Goal: Book appointment/travel/reservation

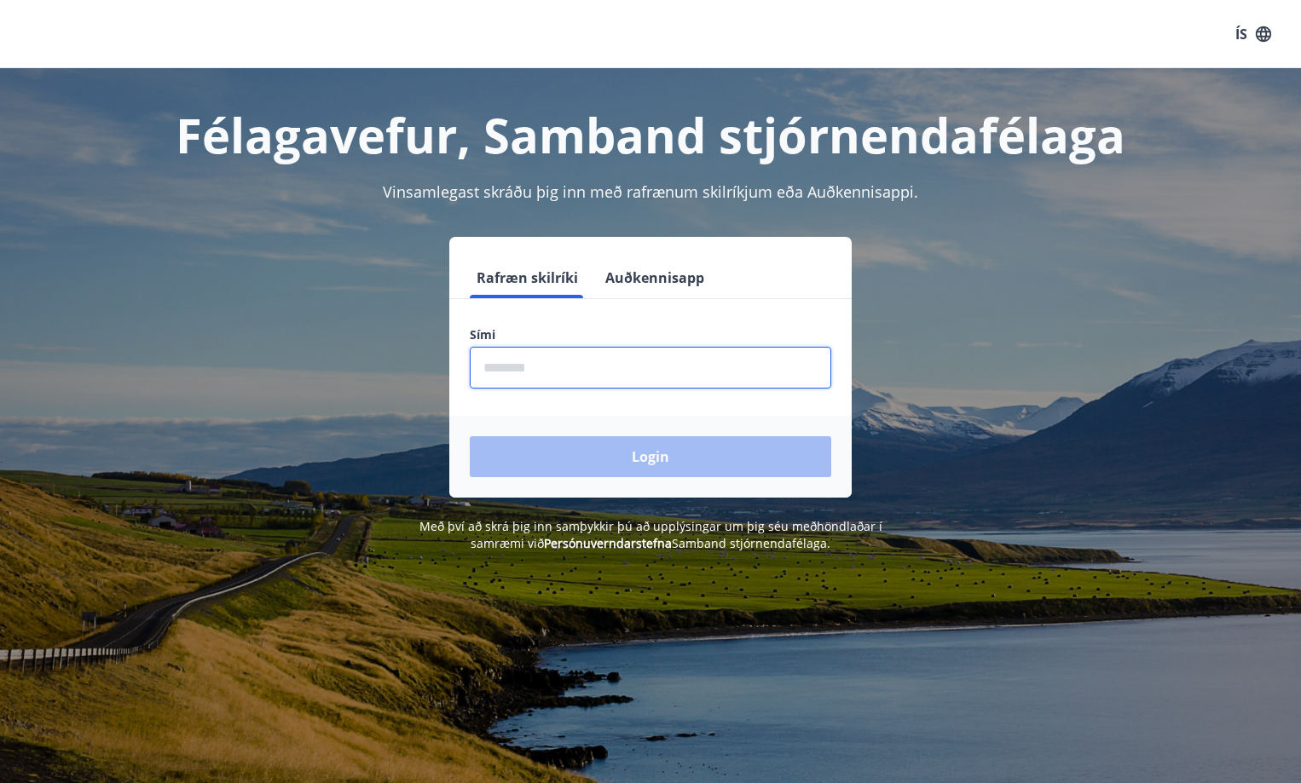
click at [511, 373] on input "phone" at bounding box center [650, 368] width 361 height 42
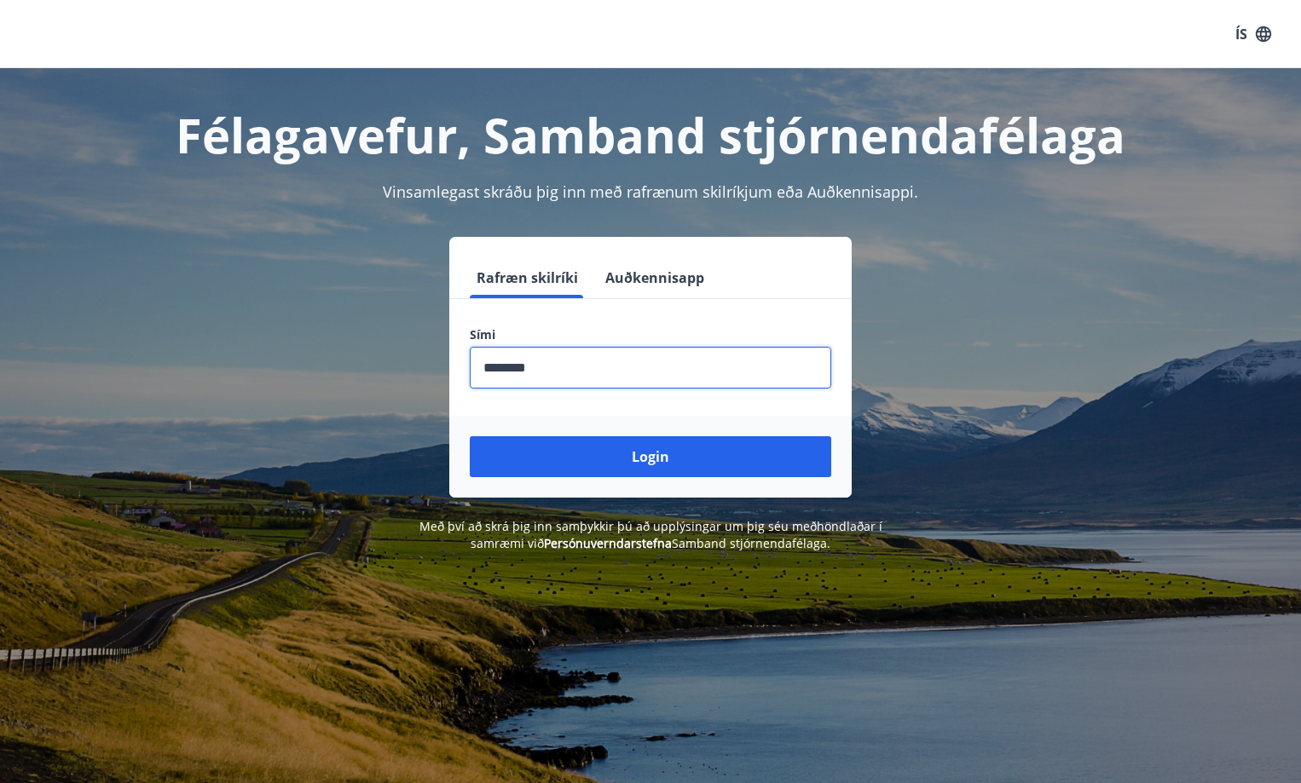
type input "********"
click at [470, 436] on button "Login" at bounding box center [650, 456] width 361 height 41
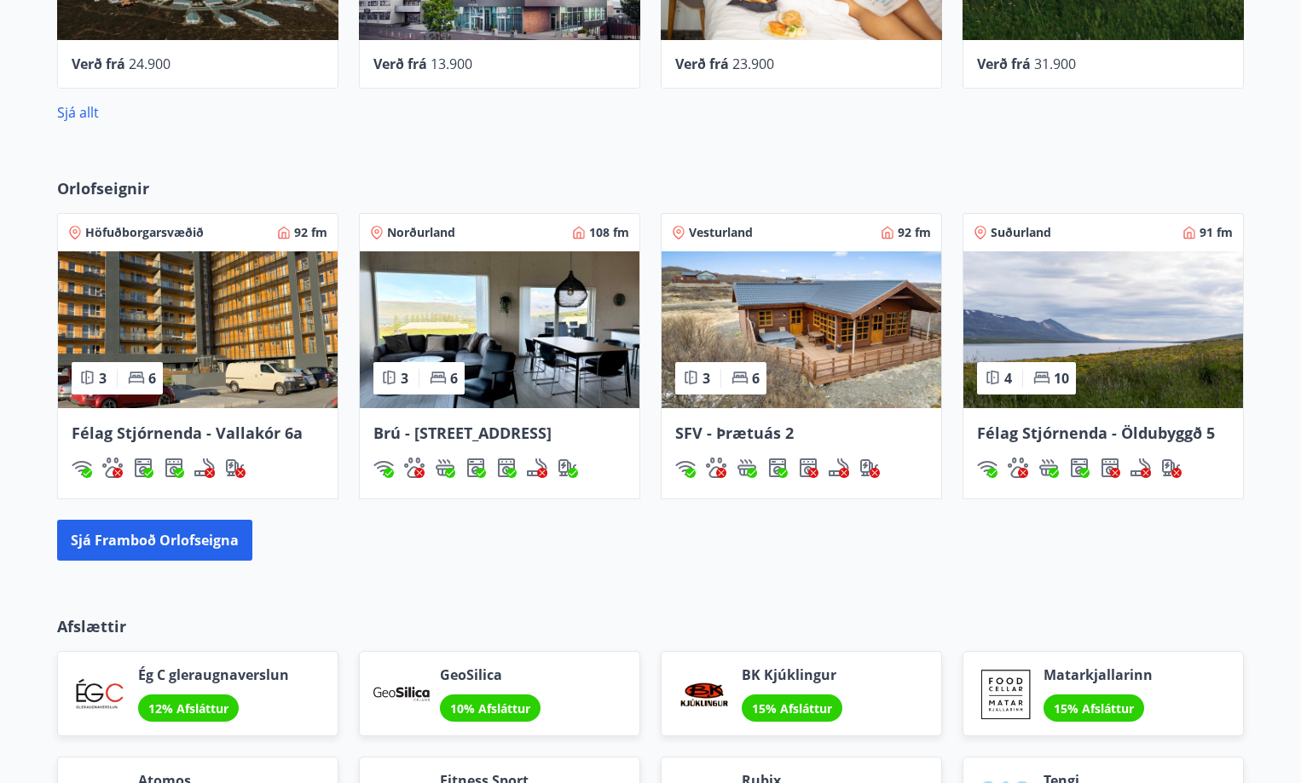
scroll to position [1023, 0]
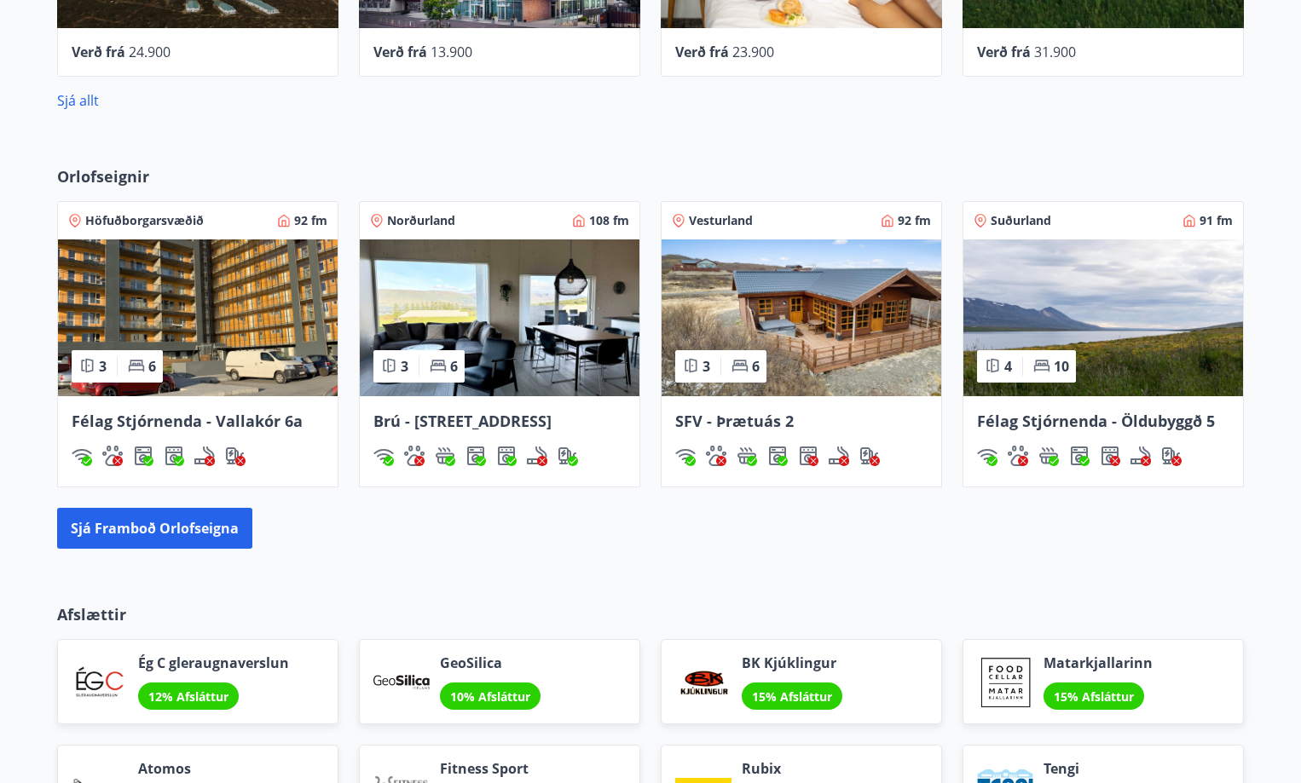
click at [118, 219] on span "Höfuðborgarsvæðið" at bounding box center [144, 220] width 118 height 17
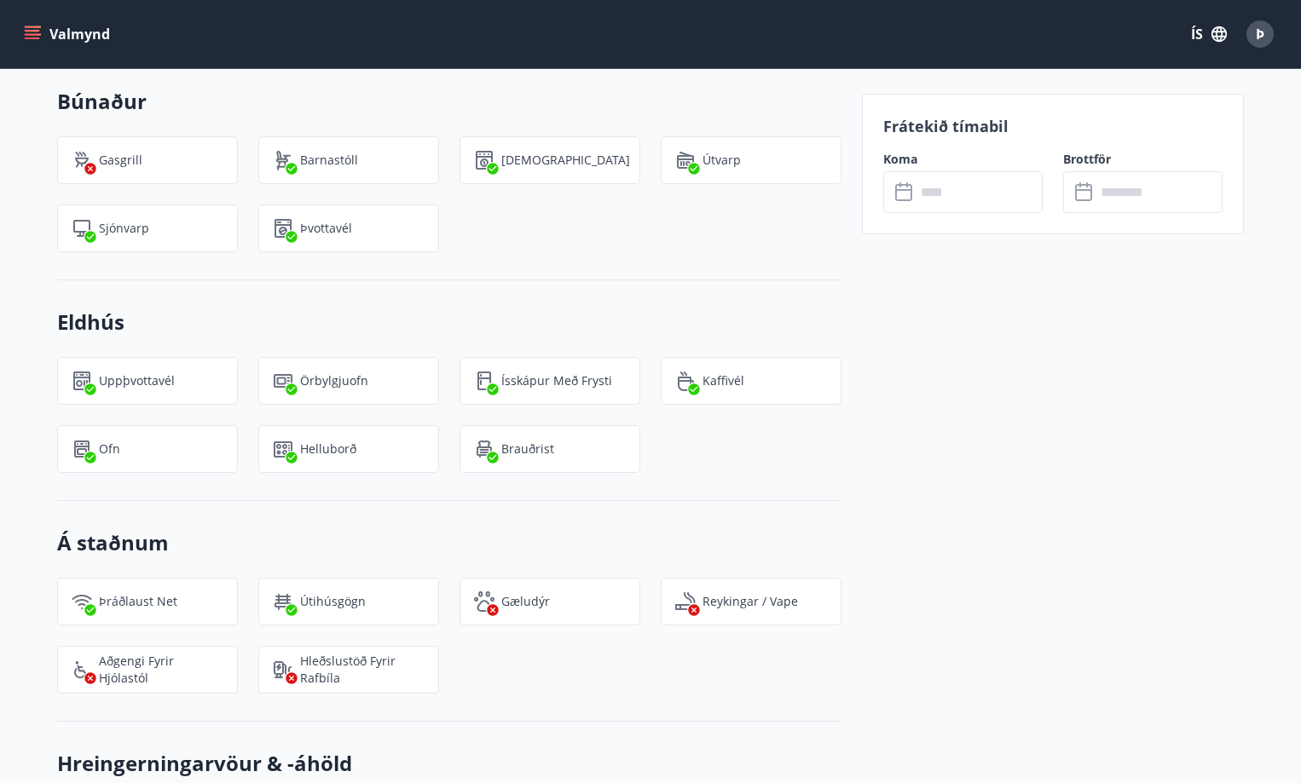
scroll to position [1498, 0]
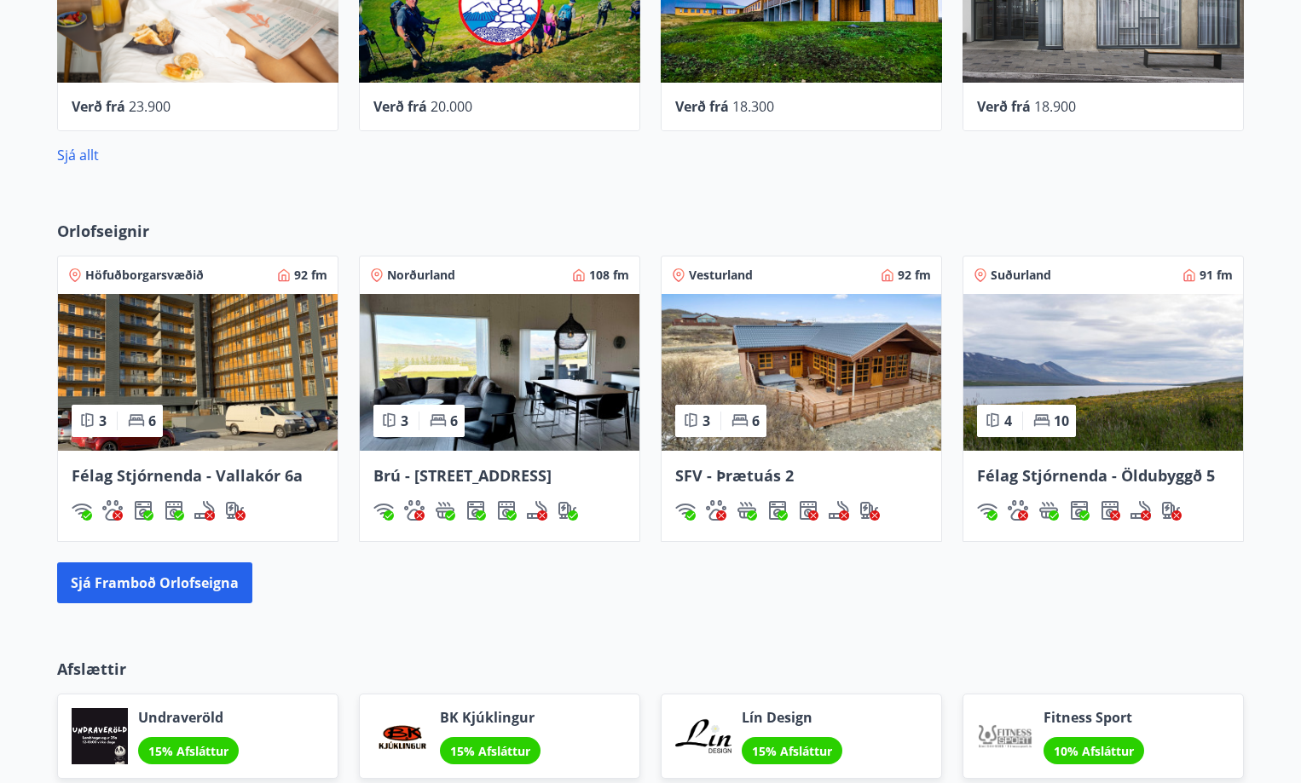
scroll to position [974, 0]
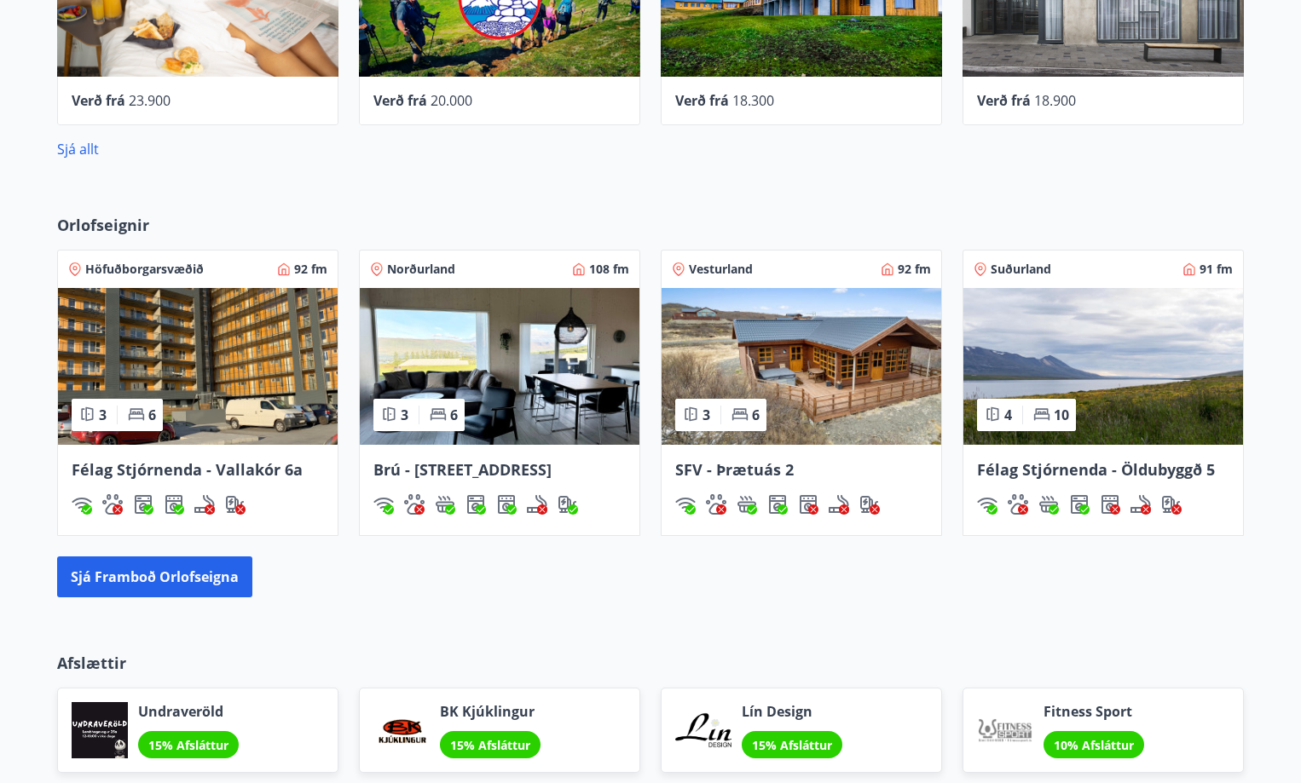
click at [129, 266] on span "Höfuðborgarsvæðið" at bounding box center [144, 269] width 118 height 17
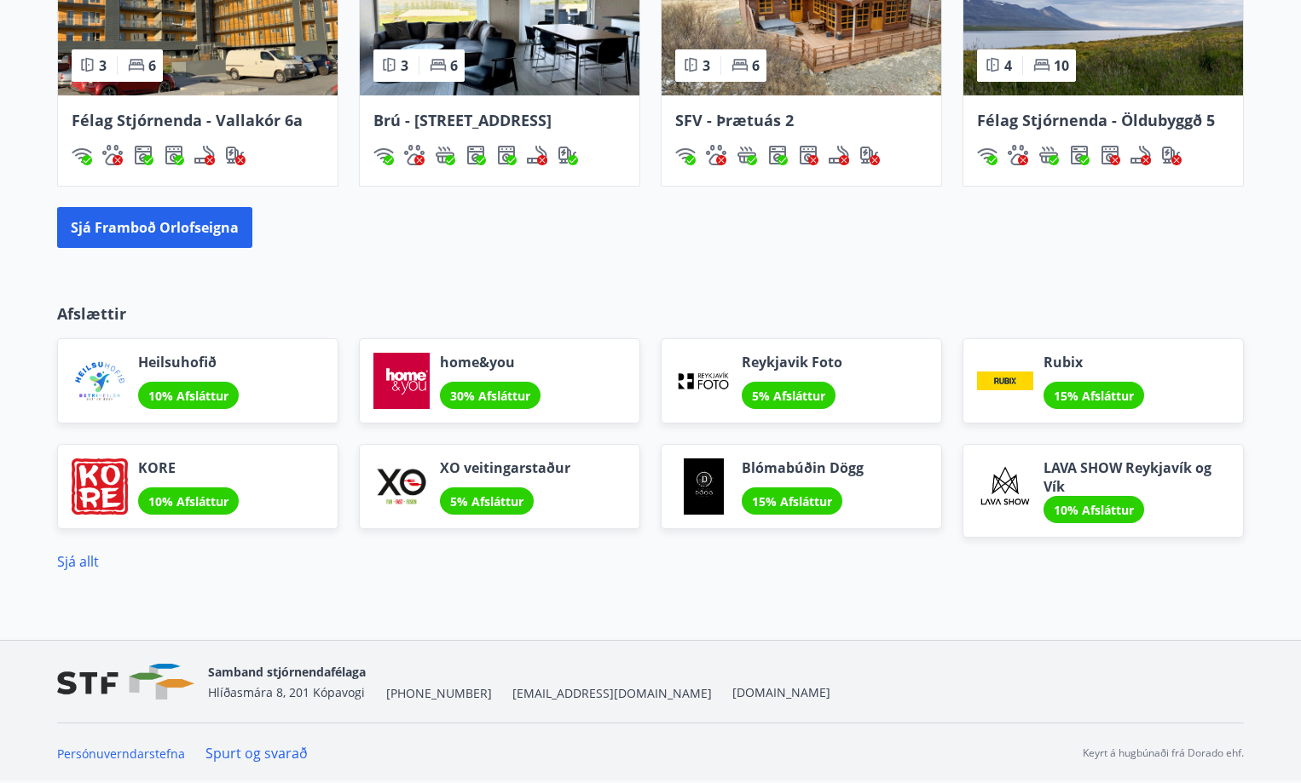
scroll to position [1238, 0]
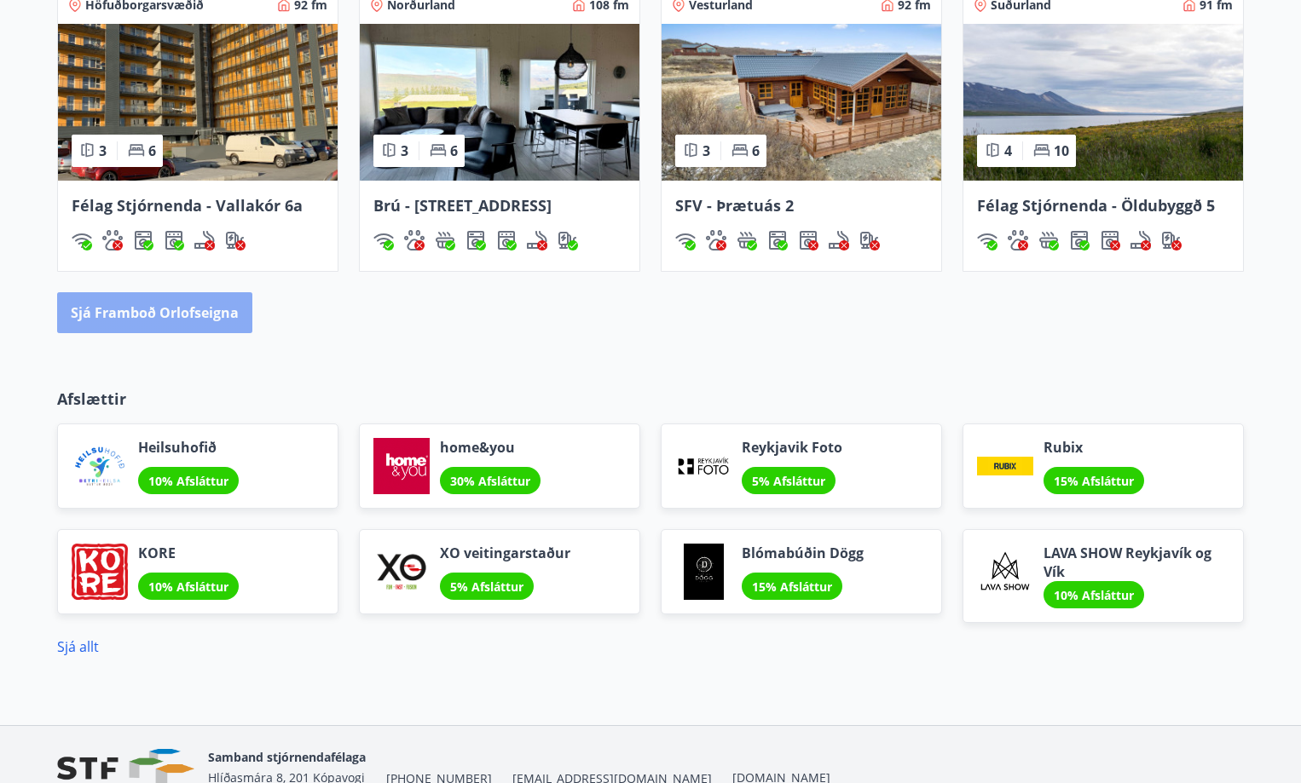
click at [153, 316] on button "Sjá framboð orlofseigna" at bounding box center [154, 312] width 195 height 41
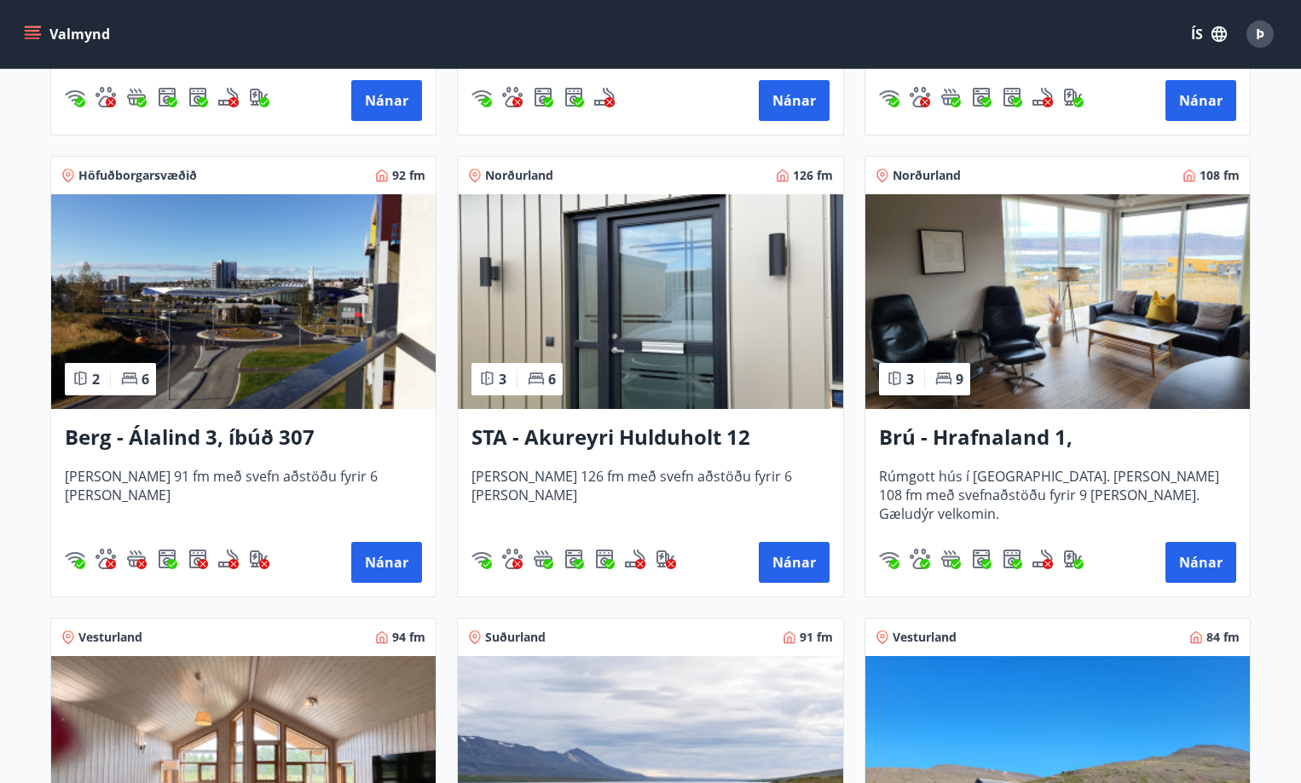
scroll to position [767, 0]
